Goal: Task Accomplishment & Management: Use online tool/utility

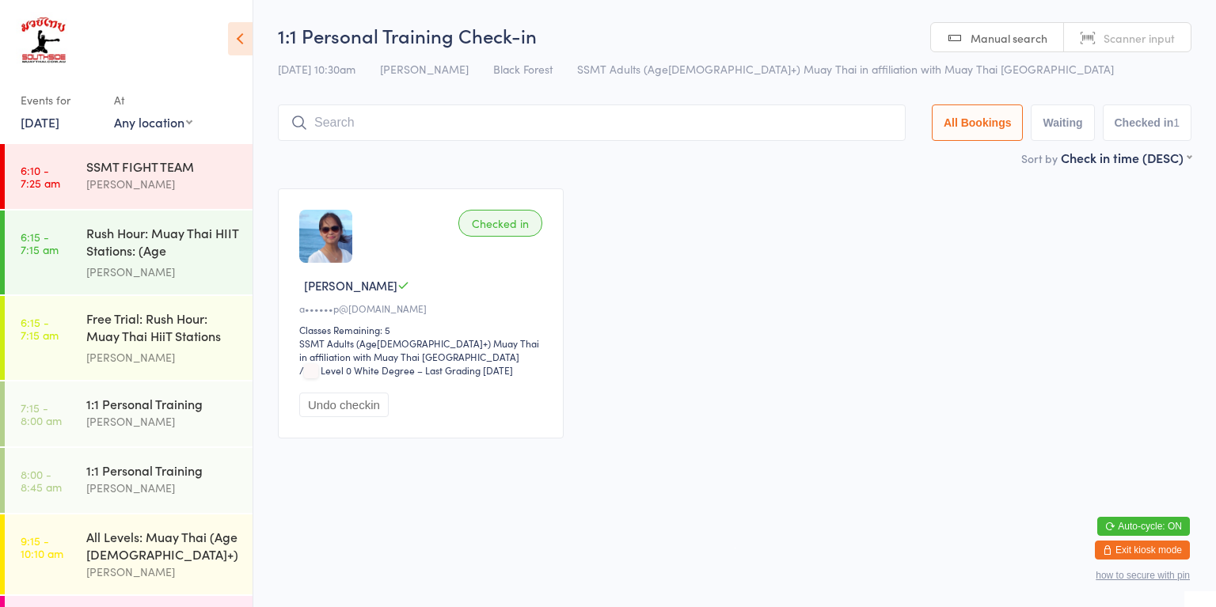
scroll to position [279, 0]
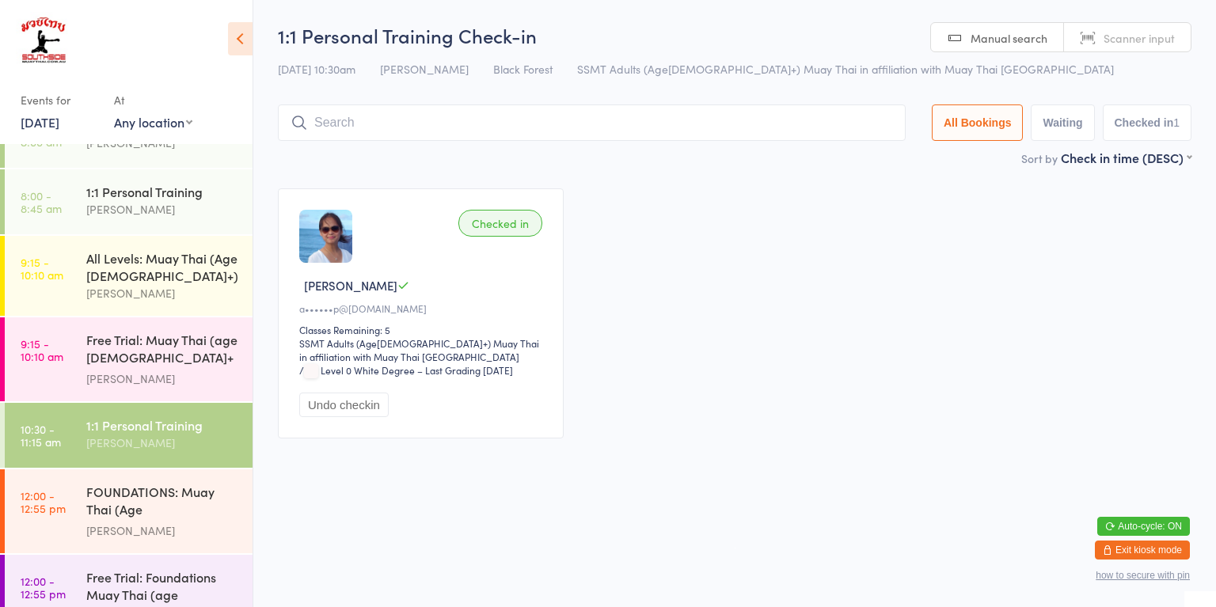
click at [124, 500] on div "FOUNDATIONS: Muay Thai (Age [DEMOGRAPHIC_DATA]+)" at bounding box center [162, 502] width 153 height 39
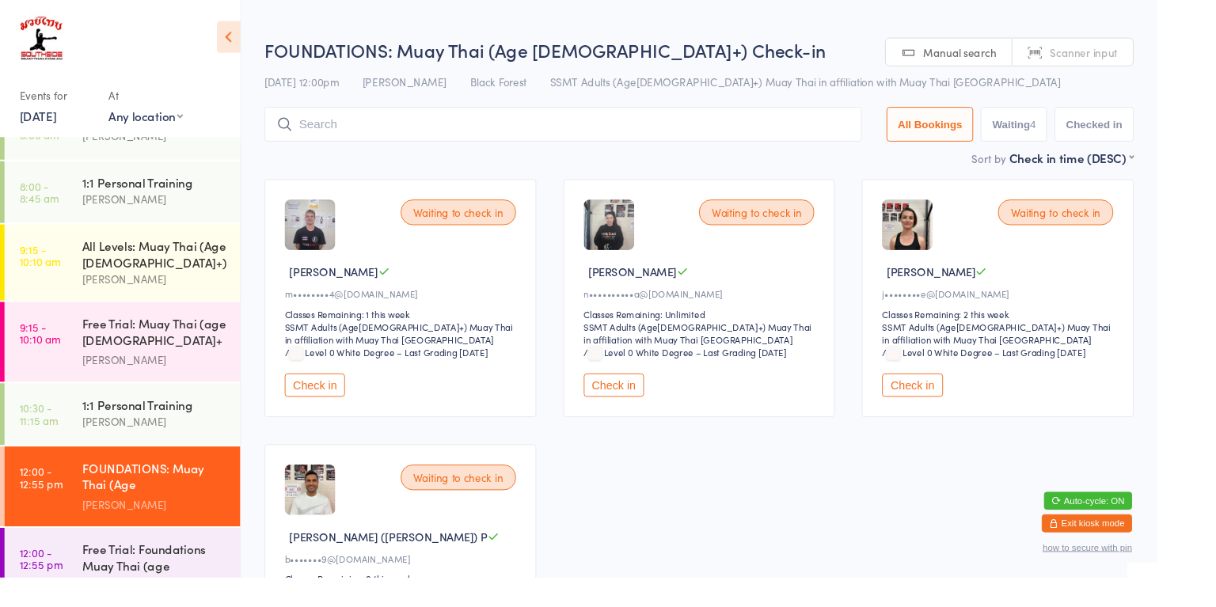
click at [323, 405] on button "Check in" at bounding box center [330, 405] width 63 height 25
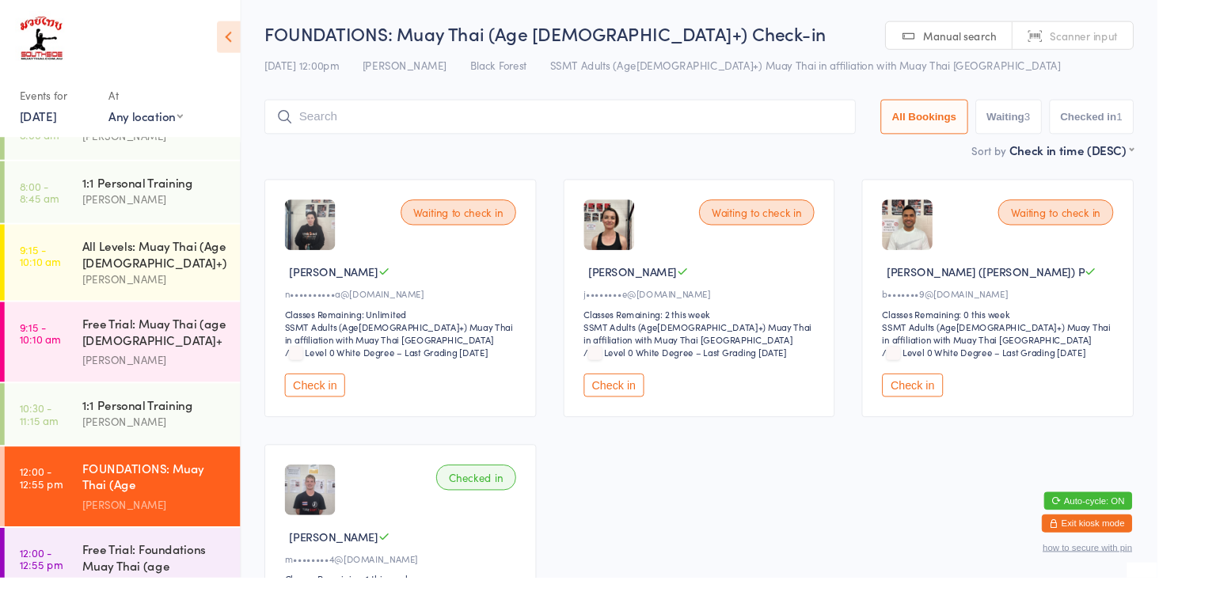
click at [957, 405] on button "Check in" at bounding box center [958, 405] width 63 height 25
click at [55, 478] on link "12:00 - 12:55 pm FOUNDATIONS: Muay Thai (Age [DEMOGRAPHIC_DATA]+) [PERSON_NAME]" at bounding box center [129, 512] width 248 height 84
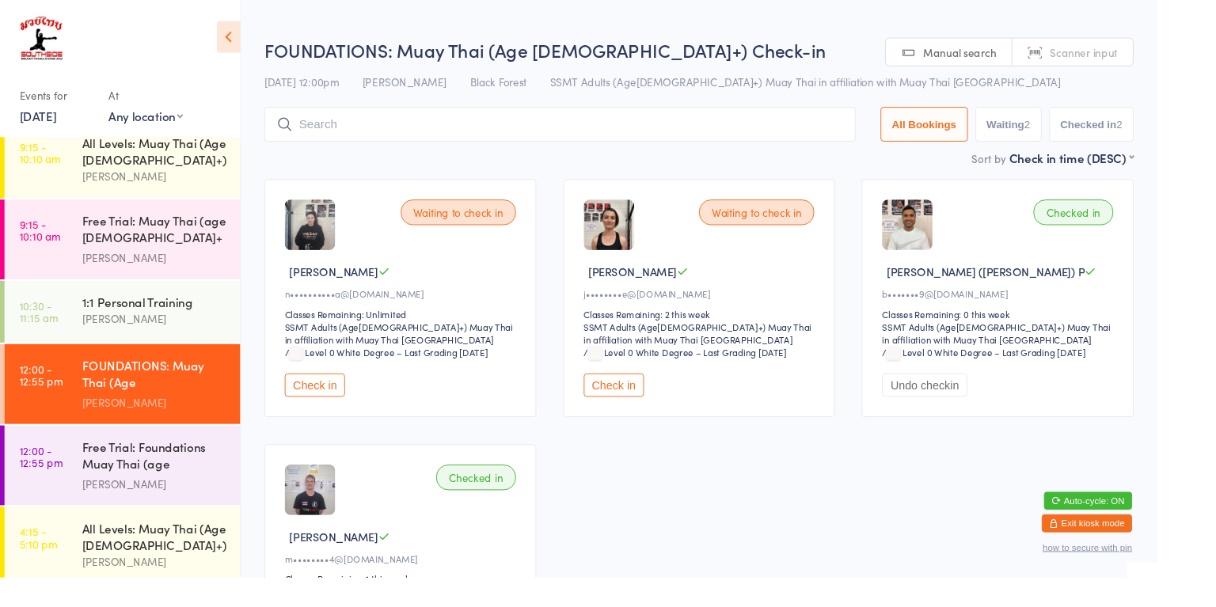
scroll to position [394, 0]
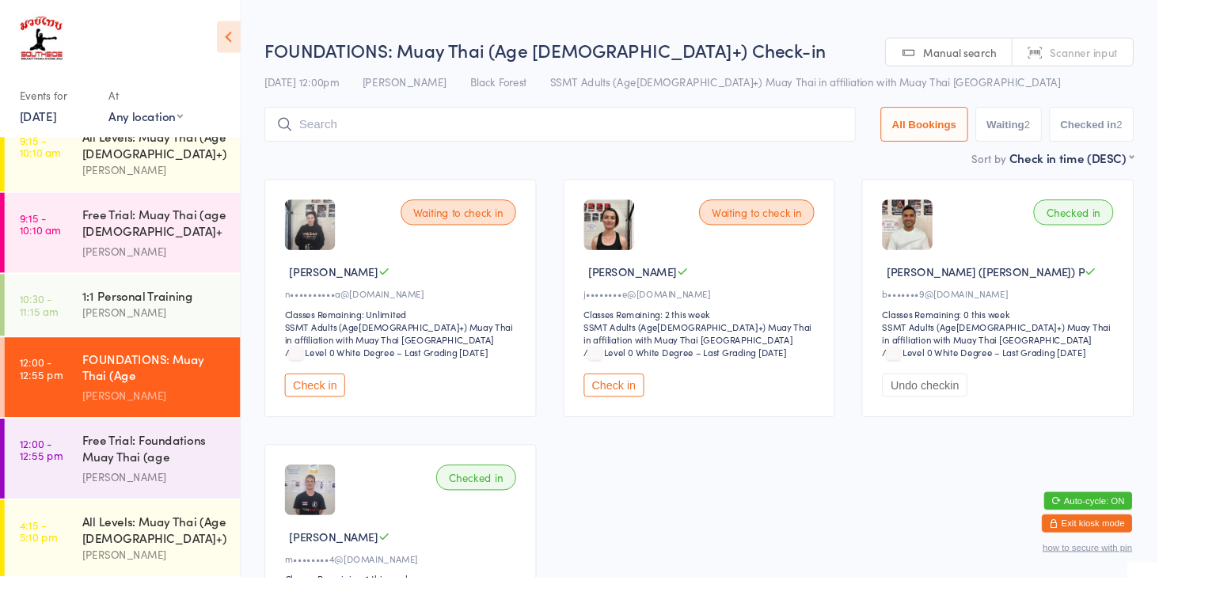
click at [112, 409] on div "[PERSON_NAME]" at bounding box center [162, 416] width 153 height 18
click at [106, 493] on div "[PERSON_NAME]" at bounding box center [162, 502] width 153 height 18
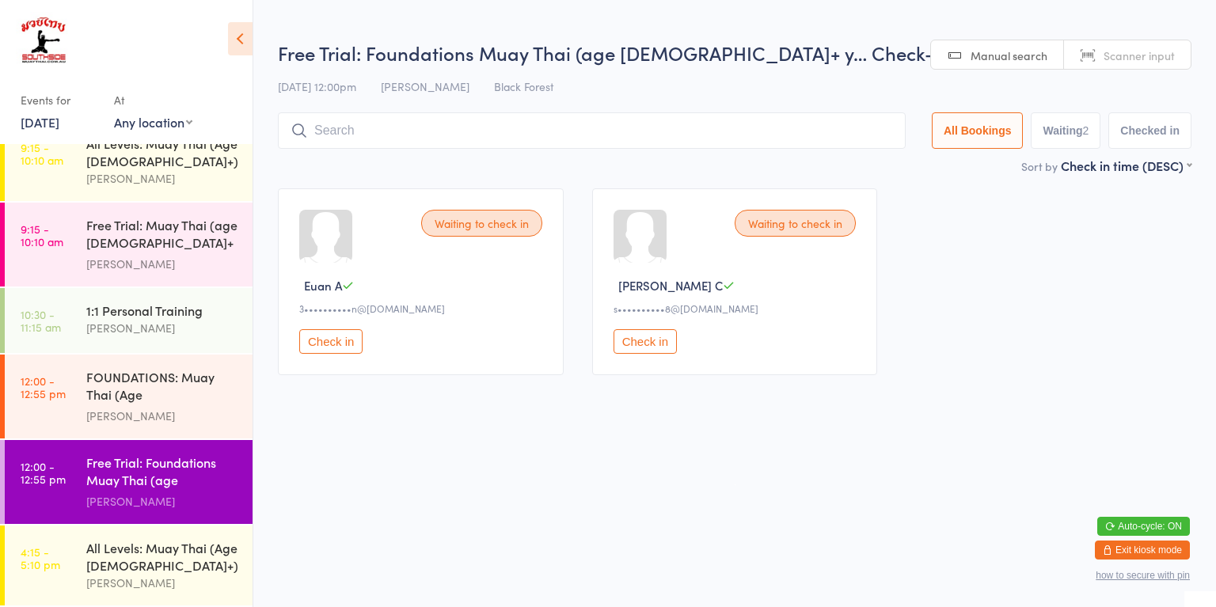
click at [320, 340] on button "Check in" at bounding box center [330, 341] width 63 height 25
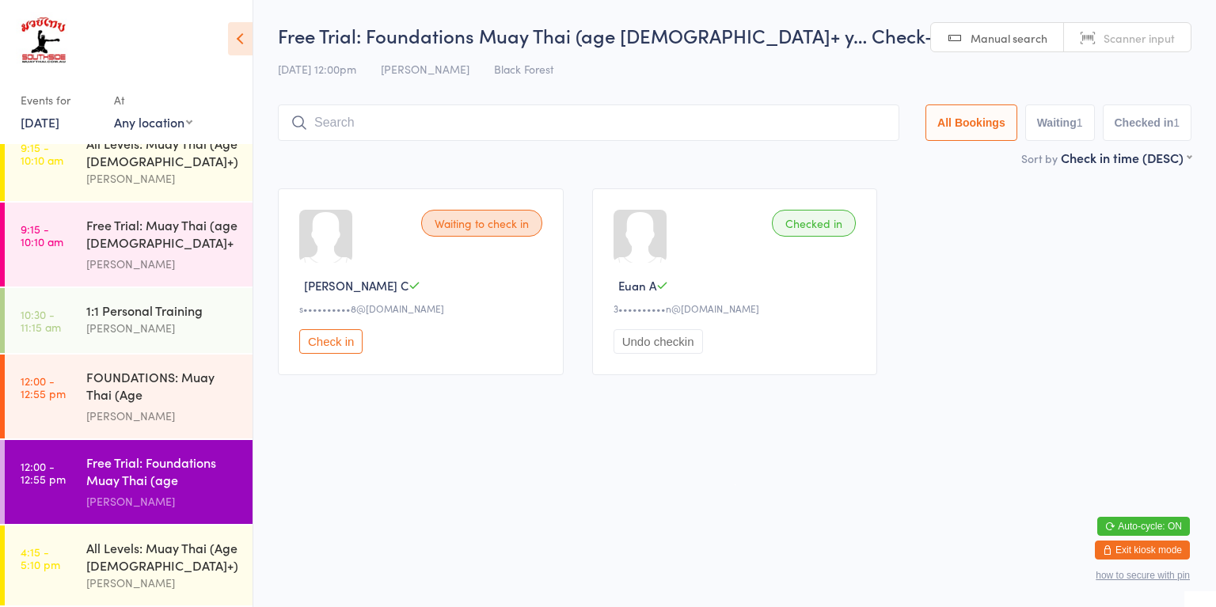
click at [157, 393] on div "FOUNDATIONS: Muay Thai (Age [DEMOGRAPHIC_DATA]+)" at bounding box center [162, 387] width 153 height 39
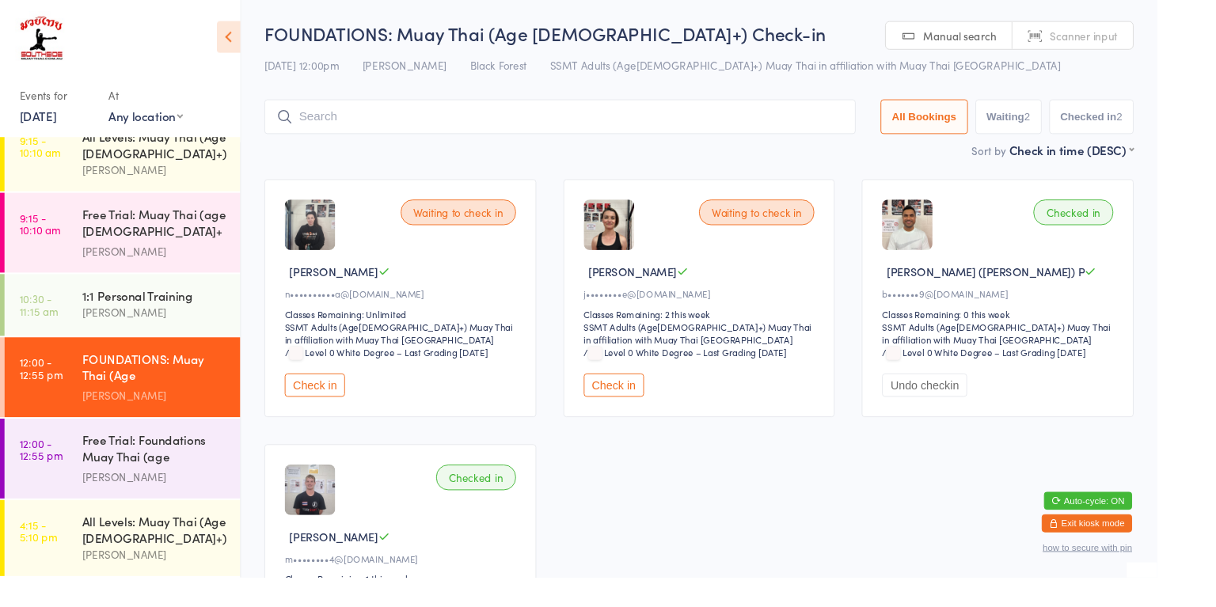
click at [497, 219] on div "Waiting to check in" at bounding box center [481, 223] width 121 height 27
click at [328, 405] on button "Check in" at bounding box center [330, 405] width 63 height 25
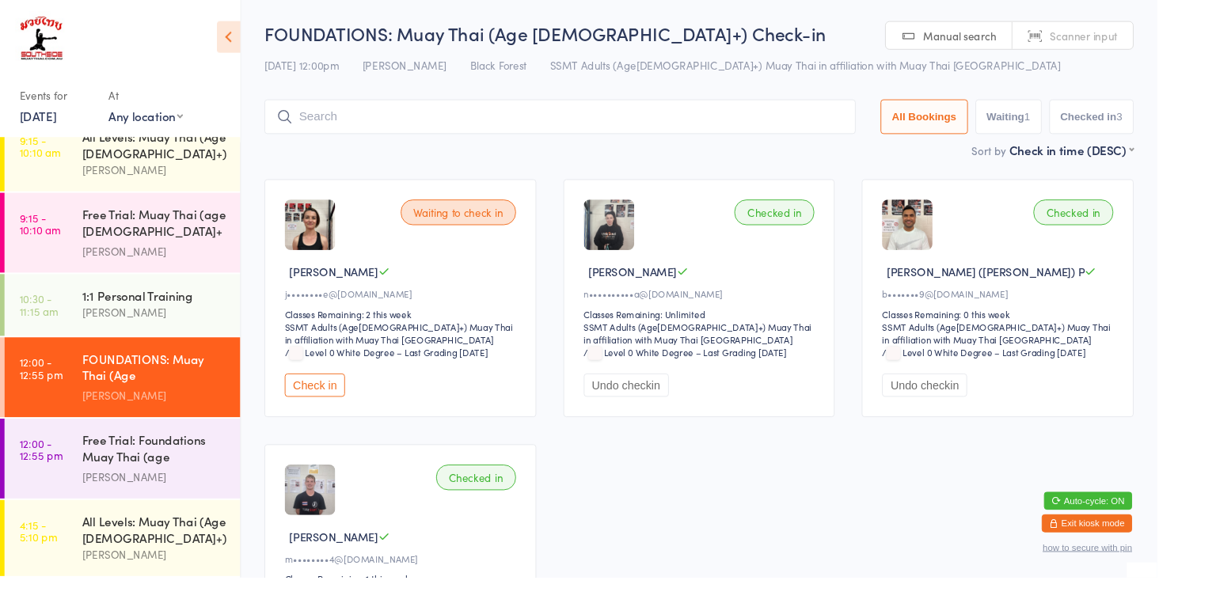
click at [333, 405] on button "Check in" at bounding box center [330, 405] width 63 height 25
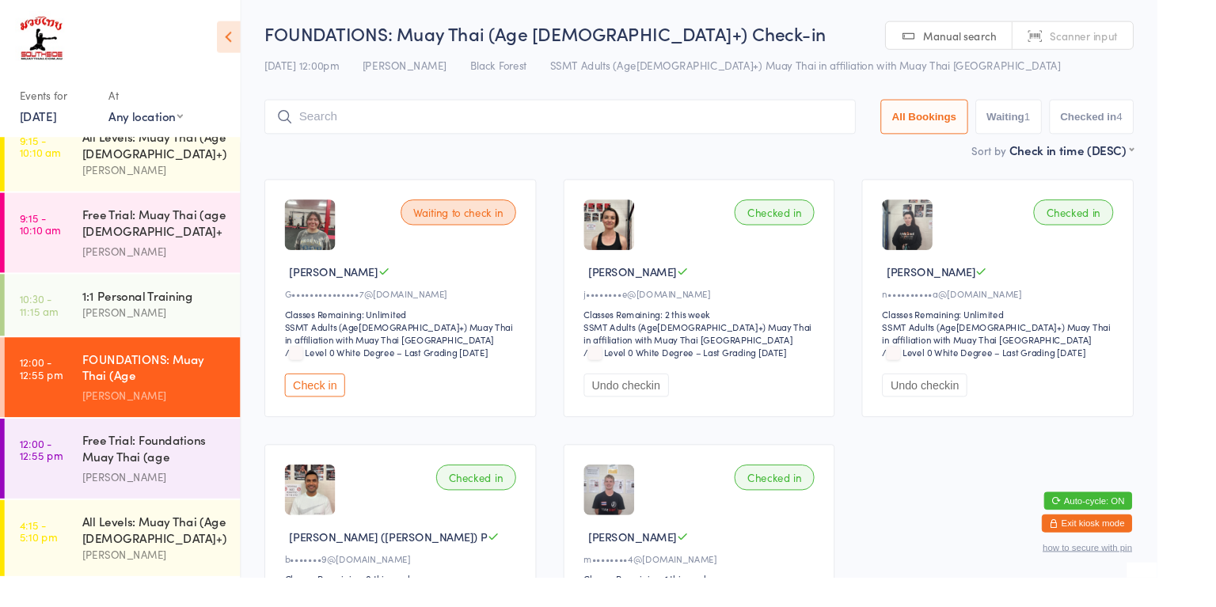
click at [644, 124] on input "search" at bounding box center [589, 123] width 622 height 36
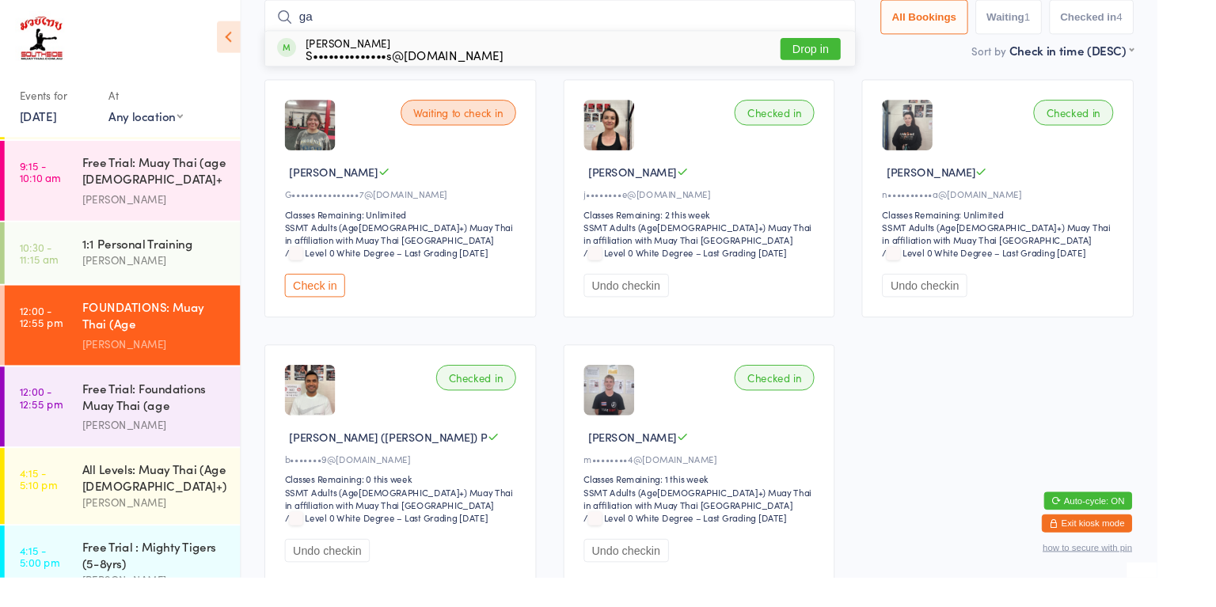
scroll to position [483, 0]
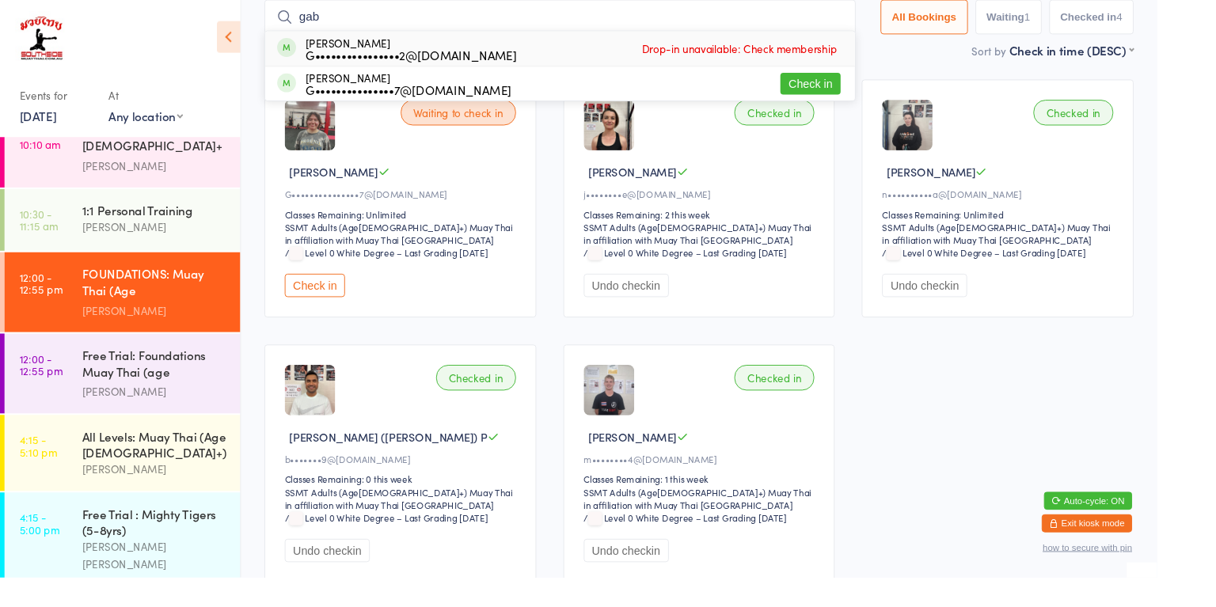
type input "gab"
click at [850, 89] on button "Check in" at bounding box center [851, 88] width 63 height 23
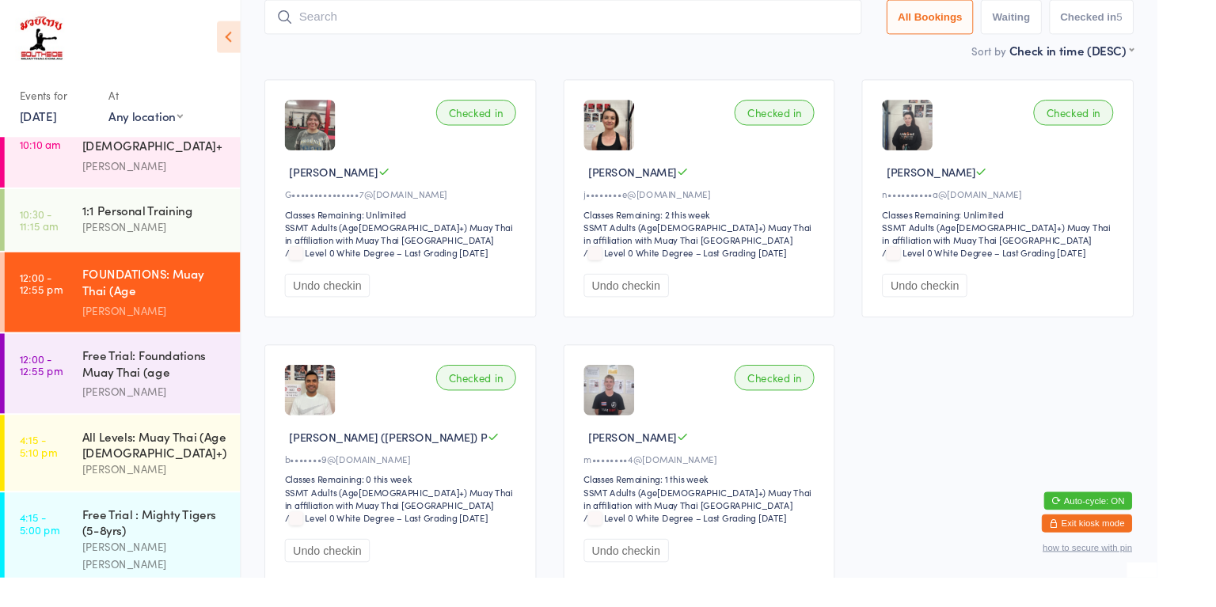
click at [535, 78] on div "Checked in [PERSON_NAME] [PERSON_NAME]•••••••••••••••7@[DOMAIN_NAME] Classes Re…" at bounding box center [735, 348] width 942 height 557
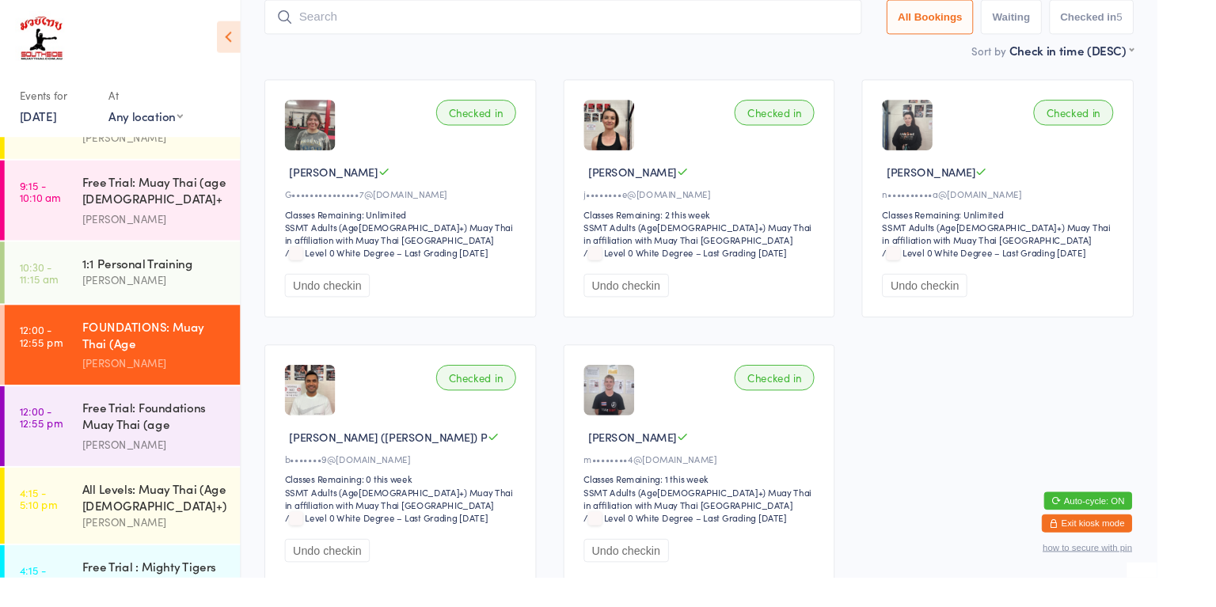
scroll to position [428, 0]
click at [185, 440] on div "Free Trial: Foundations Muay Thai (age [DEMOGRAPHIC_DATA]+ years)" at bounding box center [162, 438] width 153 height 39
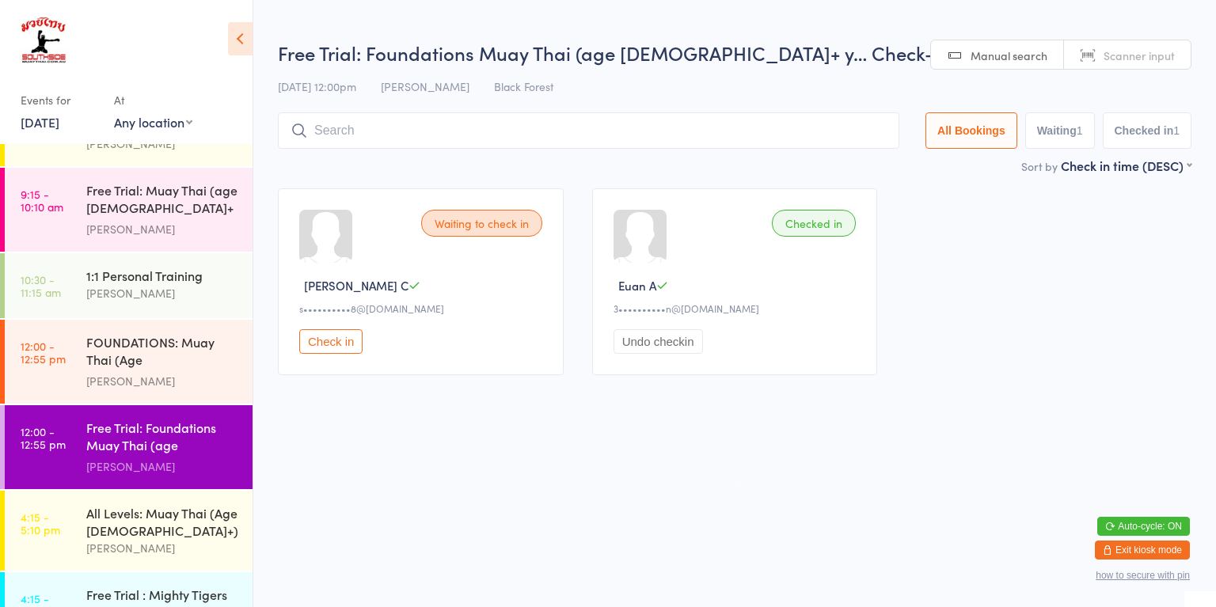
click at [173, 358] on div "FOUNDATIONS: Muay Thai (Age [DEMOGRAPHIC_DATA]+)" at bounding box center [162, 352] width 153 height 39
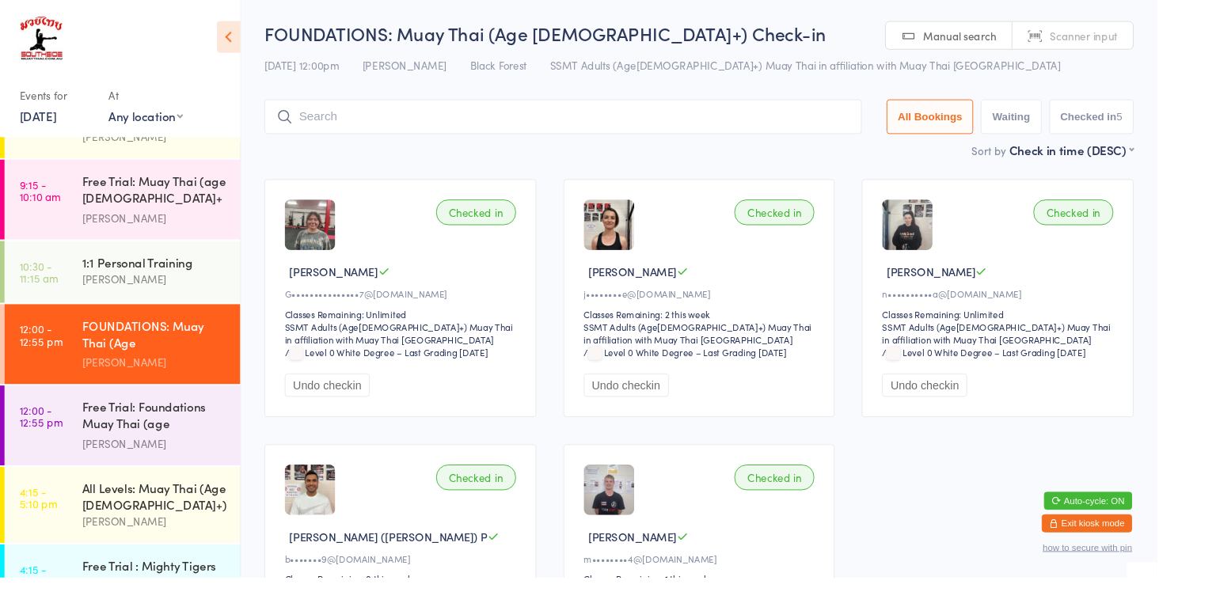
click at [666, 123] on input "search" at bounding box center [592, 123] width 628 height 36
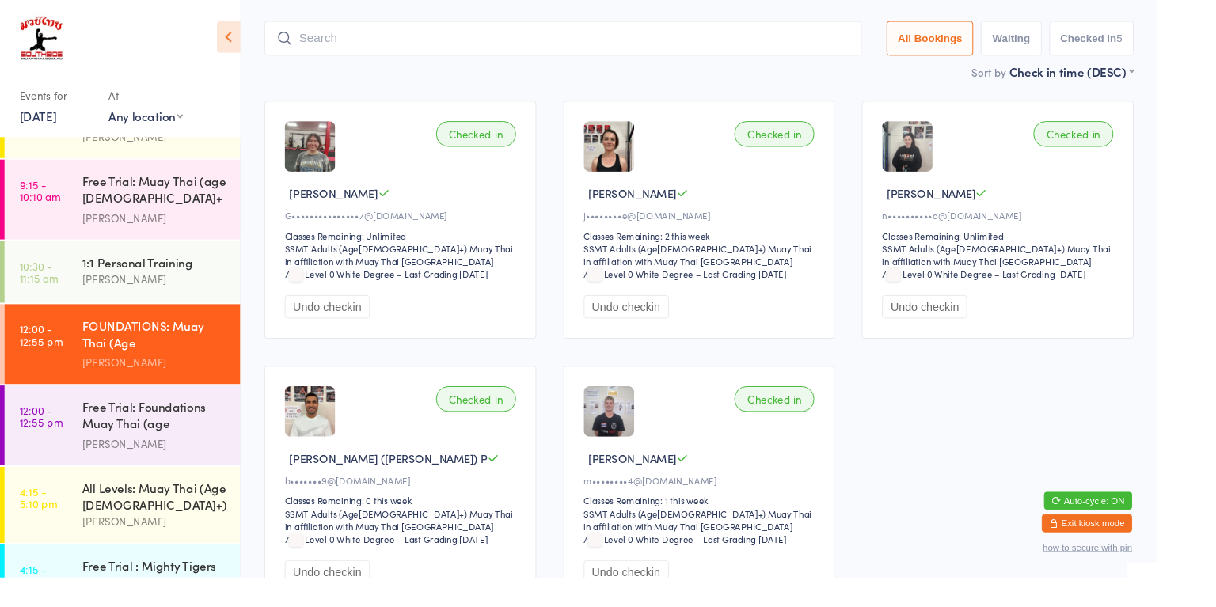
scroll to position [105, 0]
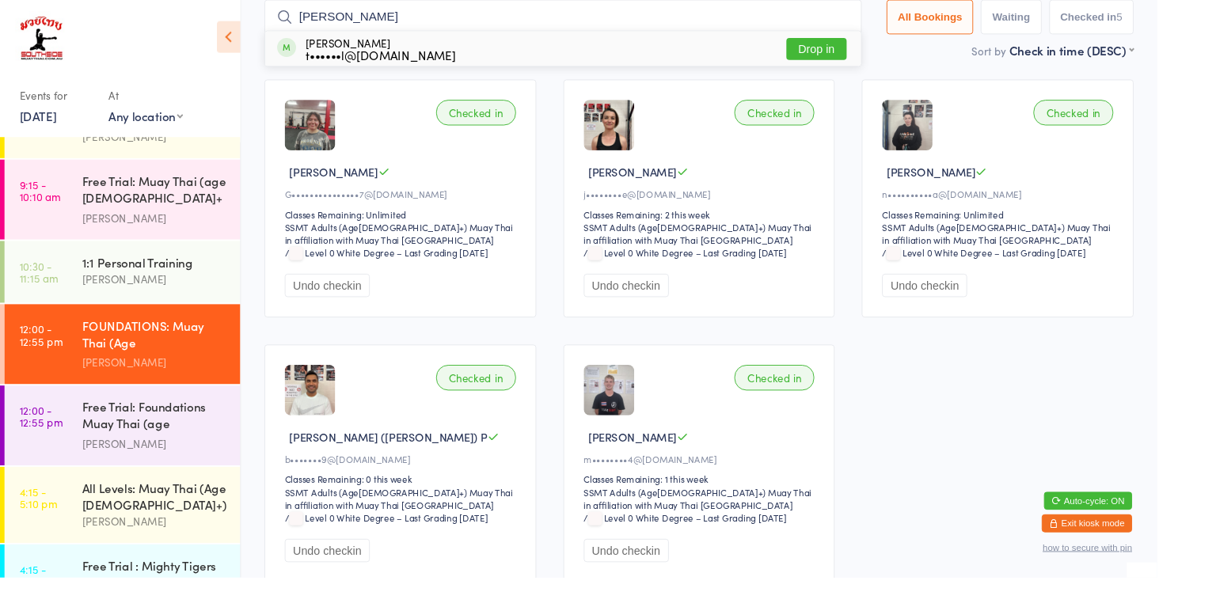
type input "[PERSON_NAME]"
click at [855, 51] on button "Drop in" at bounding box center [858, 51] width 63 height 23
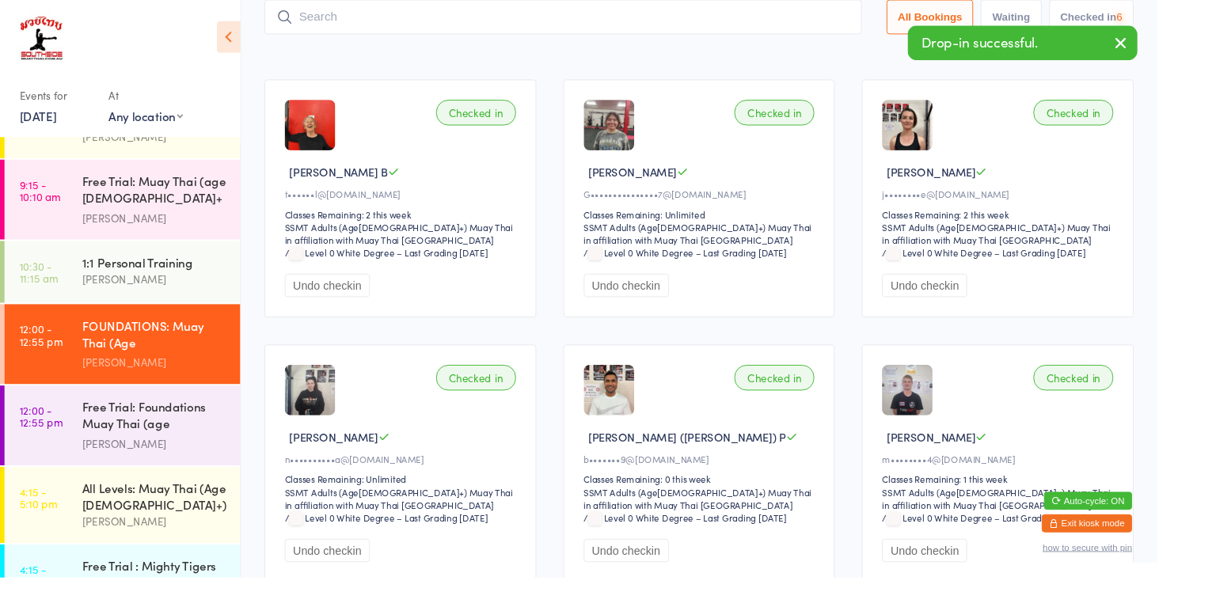
click at [1194, 211] on div "Checked in [PERSON_NAME] B t••••••l@[DOMAIN_NAME] Classes Remaining: 2 this wee…" at bounding box center [735, 348] width 942 height 557
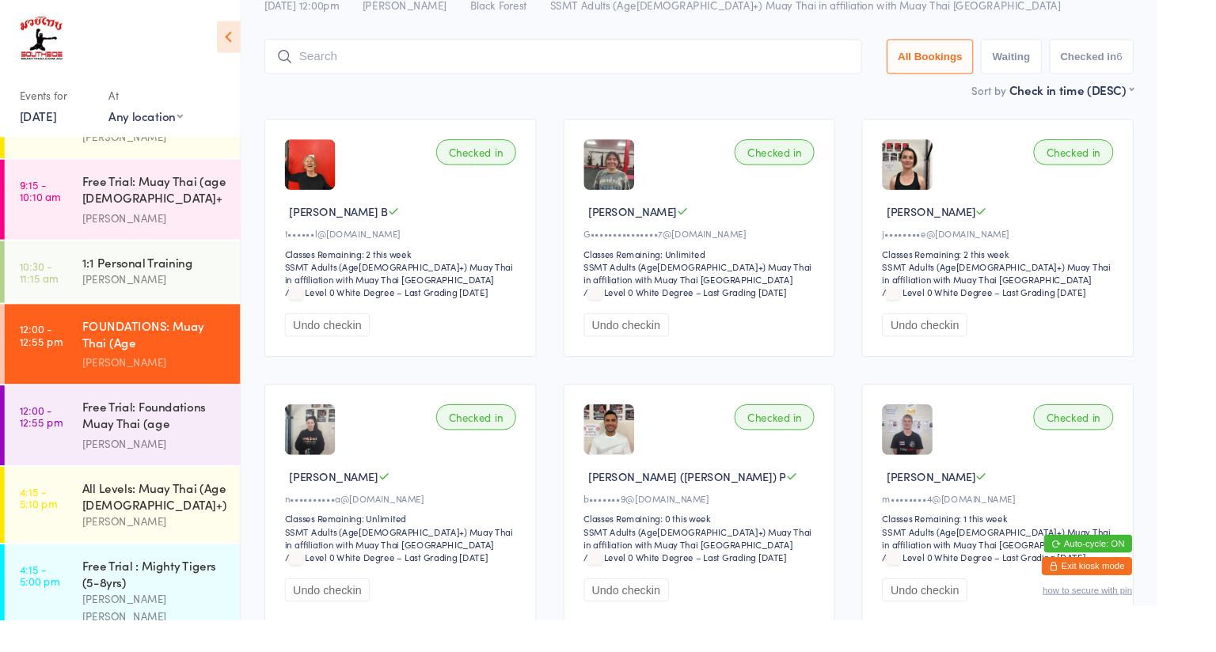
scroll to position [139, 0]
